Goal: Find specific page/section: Find specific page/section

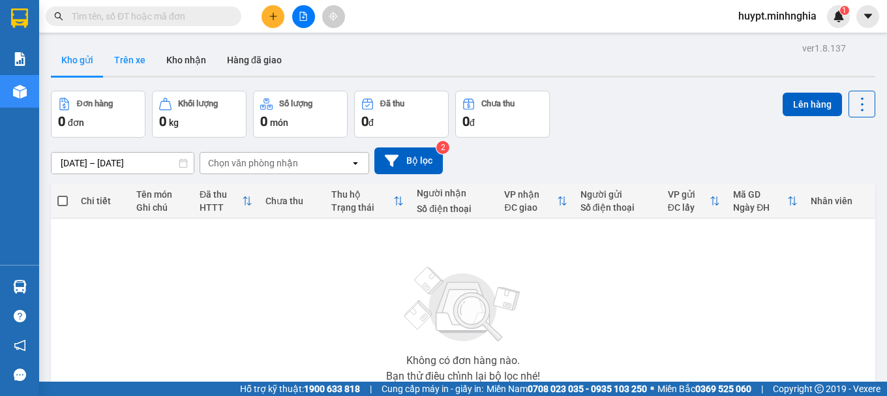
click at [125, 68] on button "Trên xe" at bounding box center [130, 59] width 52 height 31
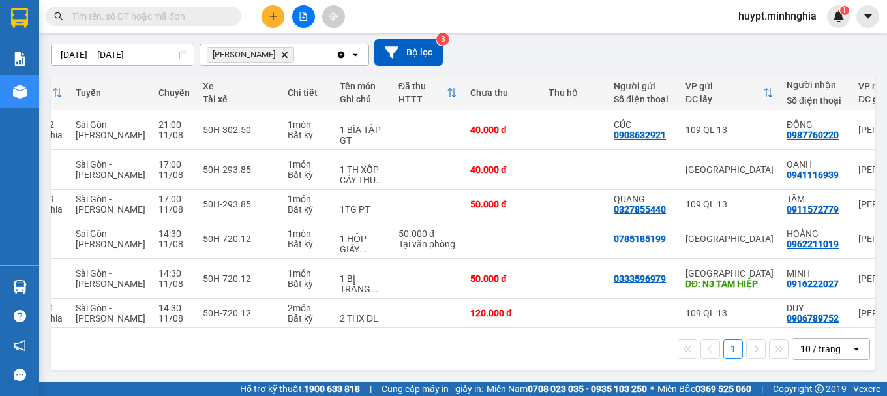
scroll to position [0, 138]
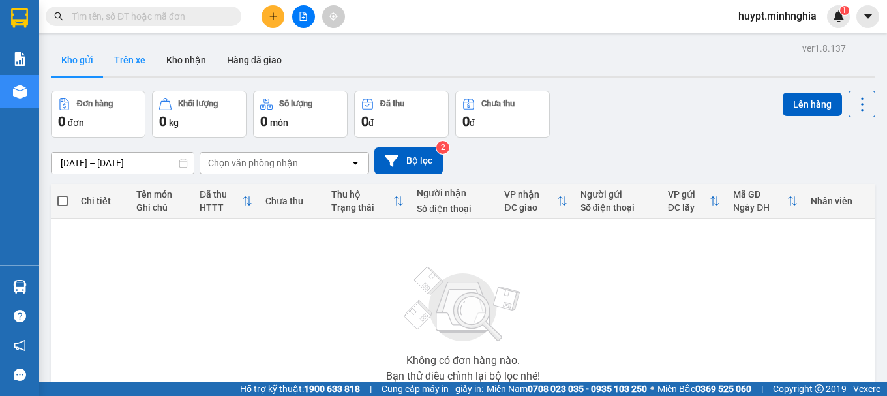
click at [122, 57] on button "Trên xe" at bounding box center [130, 59] width 52 height 31
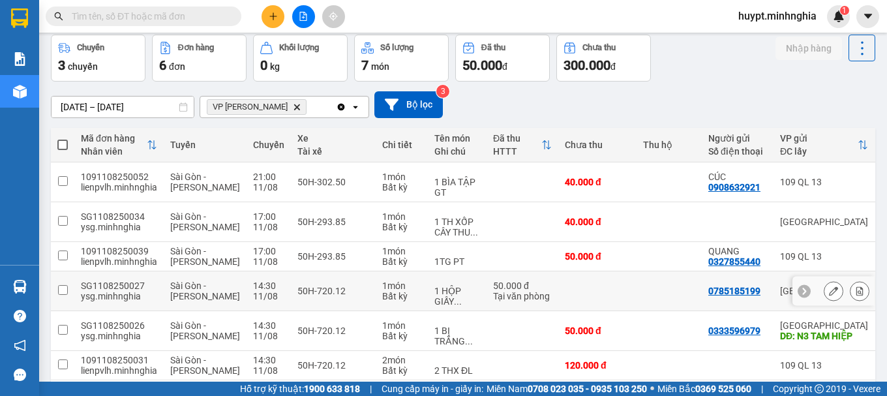
scroll to position [113, 0]
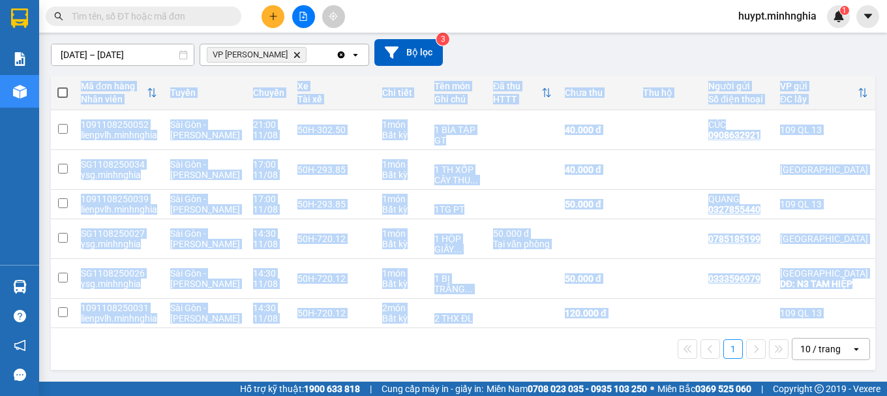
drag, startPoint x: 578, startPoint y: 329, endPoint x: 674, endPoint y: 324, distance: 96.7
click at [674, 324] on div "Mã đơn hàng Nhân viên Tuyến Chuyến Xe Tài xế Chi tiết Tên món Ghi chú Đã thu HT…" at bounding box center [463, 223] width 824 height 294
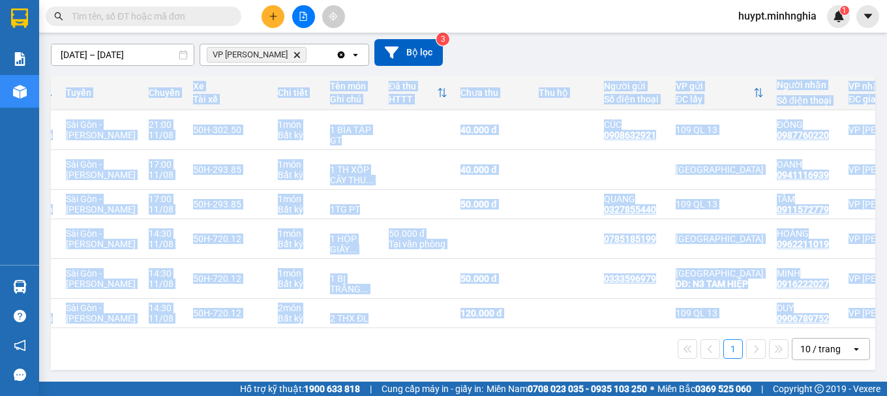
scroll to position [0, 138]
